Goal: Information Seeking & Learning: Learn about a topic

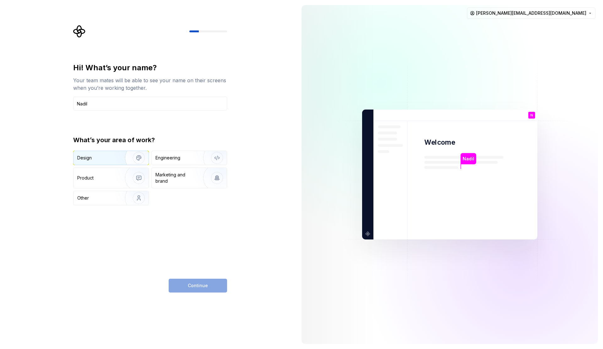
type input "Nadil"
click at [133, 161] on img "button" at bounding box center [135, 158] width 40 height 42
click at [193, 287] on span "Continue" at bounding box center [198, 286] width 20 height 6
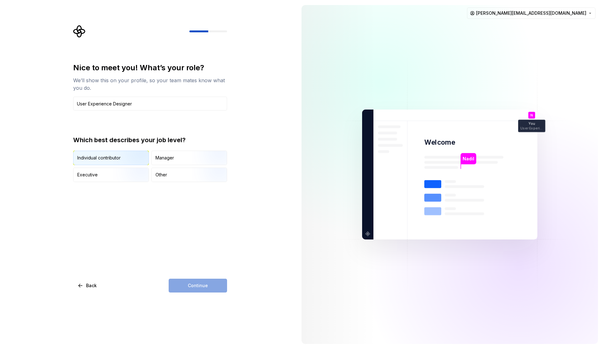
type input "User Experience Designer"
click at [132, 160] on img "button" at bounding box center [133, 166] width 40 height 42
click at [189, 284] on span "Continue" at bounding box center [198, 286] width 20 height 6
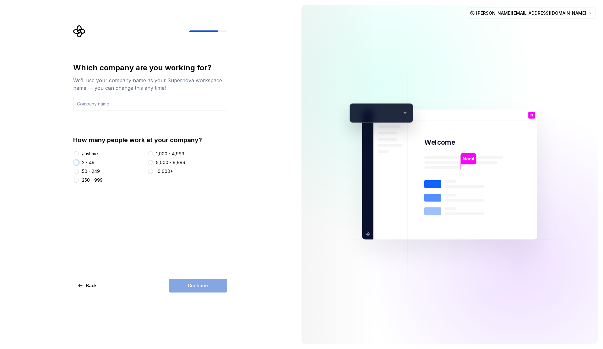
click at [77, 163] on button "2 - 49" at bounding box center [76, 162] width 5 height 5
click at [104, 105] on input "text" at bounding box center [150, 104] width 154 height 14
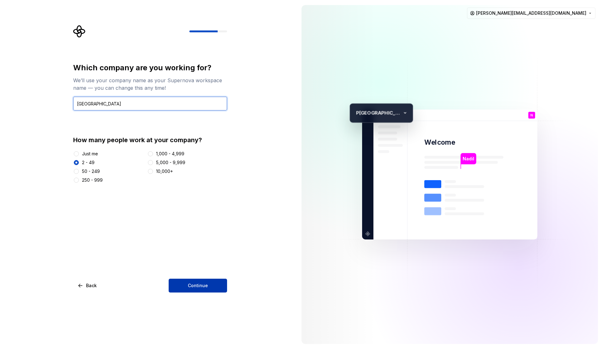
type input "[GEOGRAPHIC_DATA]"
click at [196, 279] on button "Continue" at bounding box center [198, 286] width 58 height 14
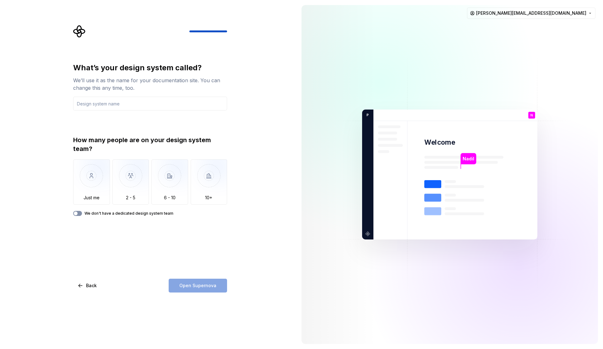
click at [79, 214] on button "We don't have a dedicated design system team" at bounding box center [77, 213] width 9 height 5
click at [172, 100] on input "text" at bounding box center [150, 104] width 154 height 14
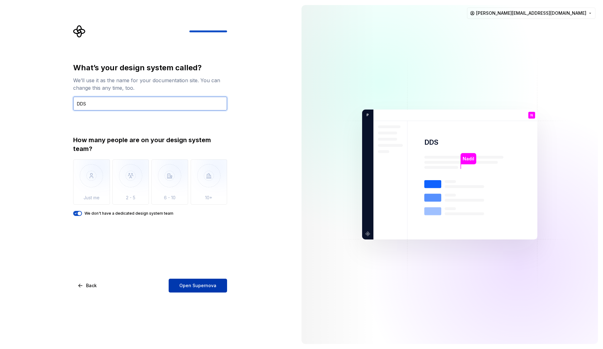
type input "DDS"
click at [204, 287] on span "Open Supernova" at bounding box center [197, 286] width 37 height 6
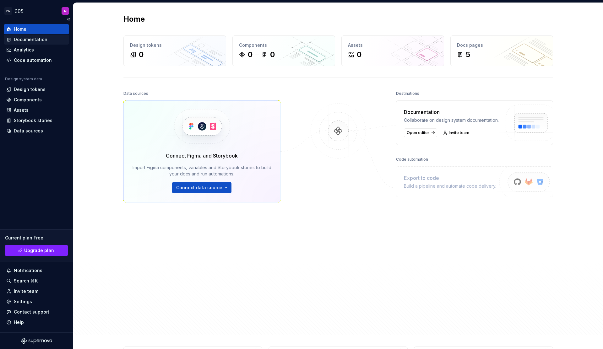
click at [30, 41] on div "Documentation" at bounding box center [31, 39] width 34 height 6
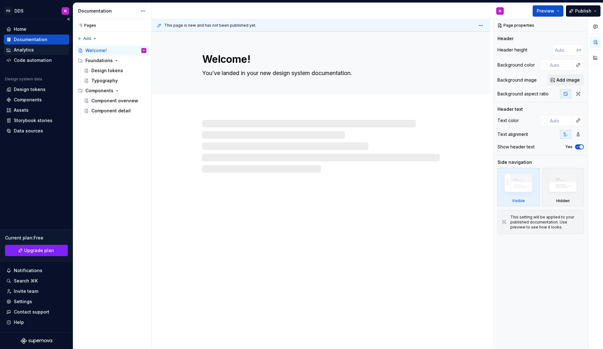
click at [29, 53] on div "Analytics" at bounding box center [36, 50] width 65 height 10
type textarea "*"
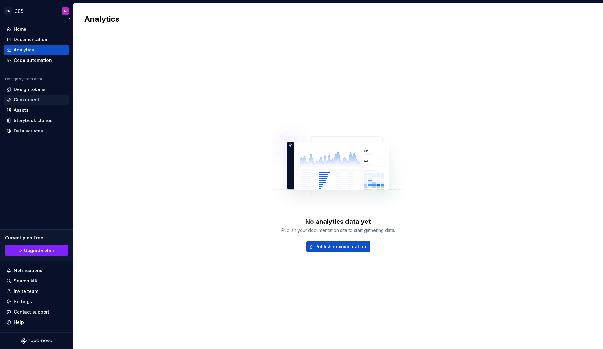
click at [37, 98] on div "Components" at bounding box center [28, 100] width 28 height 6
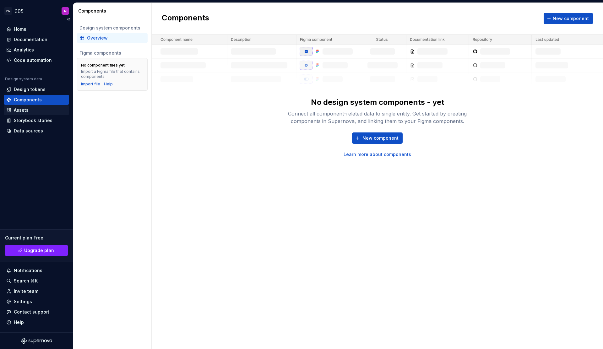
click at [26, 113] on div "Assets" at bounding box center [21, 110] width 15 height 6
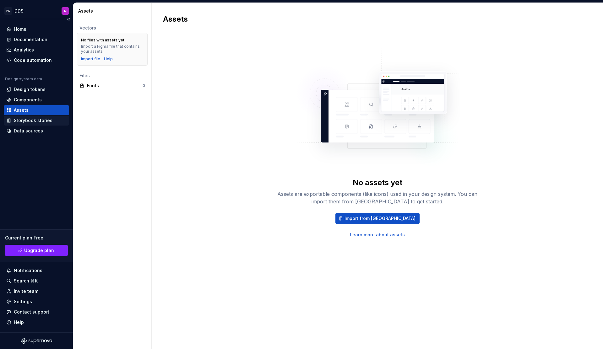
click at [27, 121] on div "Storybook stories" at bounding box center [33, 120] width 39 height 6
